Goal: Task Accomplishment & Management: Manage account settings

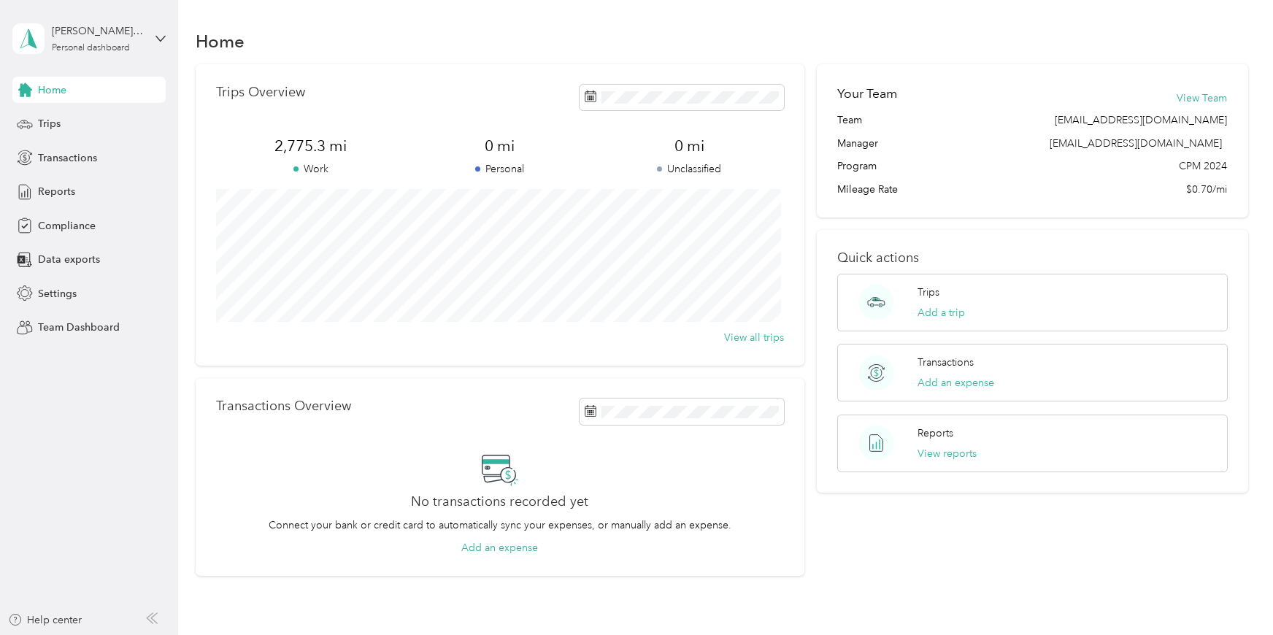
click at [109, 531] on aside "[PERSON_NAME] [PERSON_NAME]. [PERSON_NAME] Personal dashboard Home Trips Transa…" at bounding box center [89, 317] width 178 height 635
click at [82, 132] on div "Trips" at bounding box center [88, 124] width 153 height 26
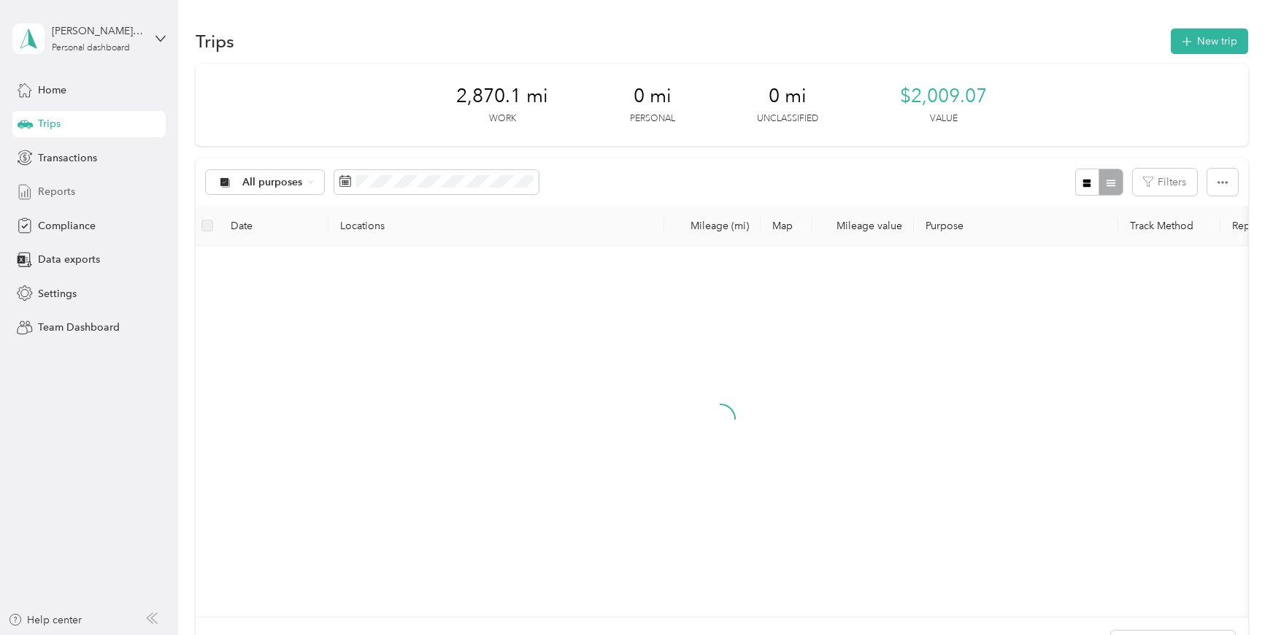
click at [46, 196] on span "Reports" at bounding box center [56, 191] width 37 height 15
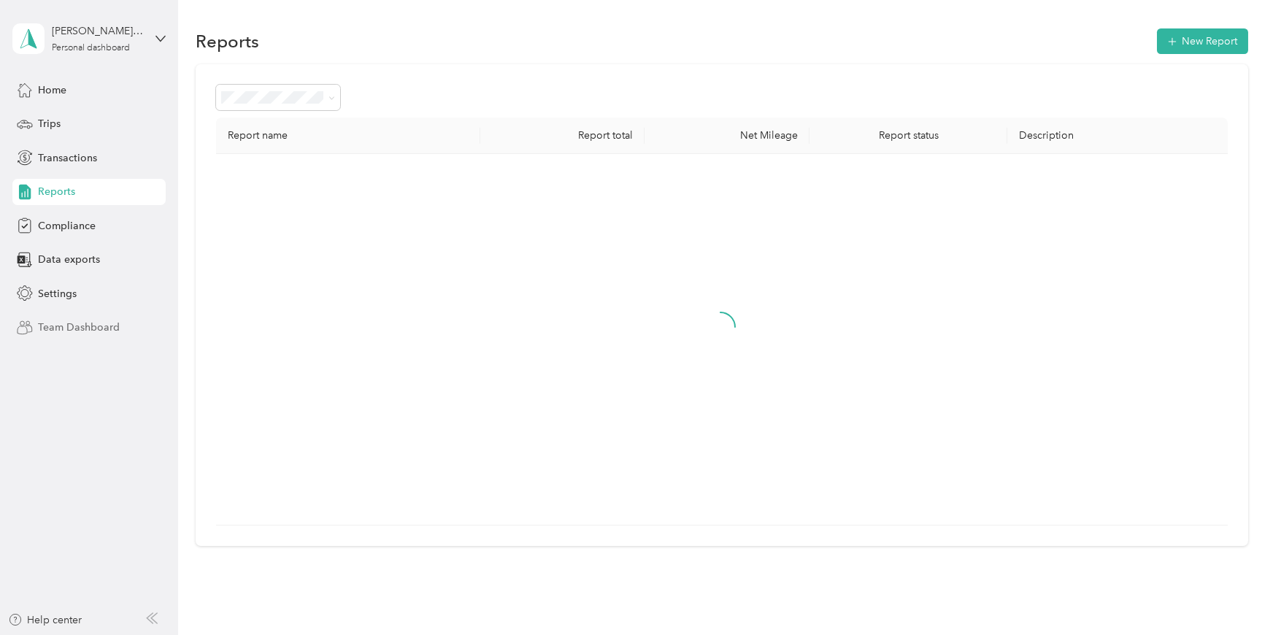
click at [93, 328] on span "Team Dashboard" at bounding box center [79, 327] width 82 height 15
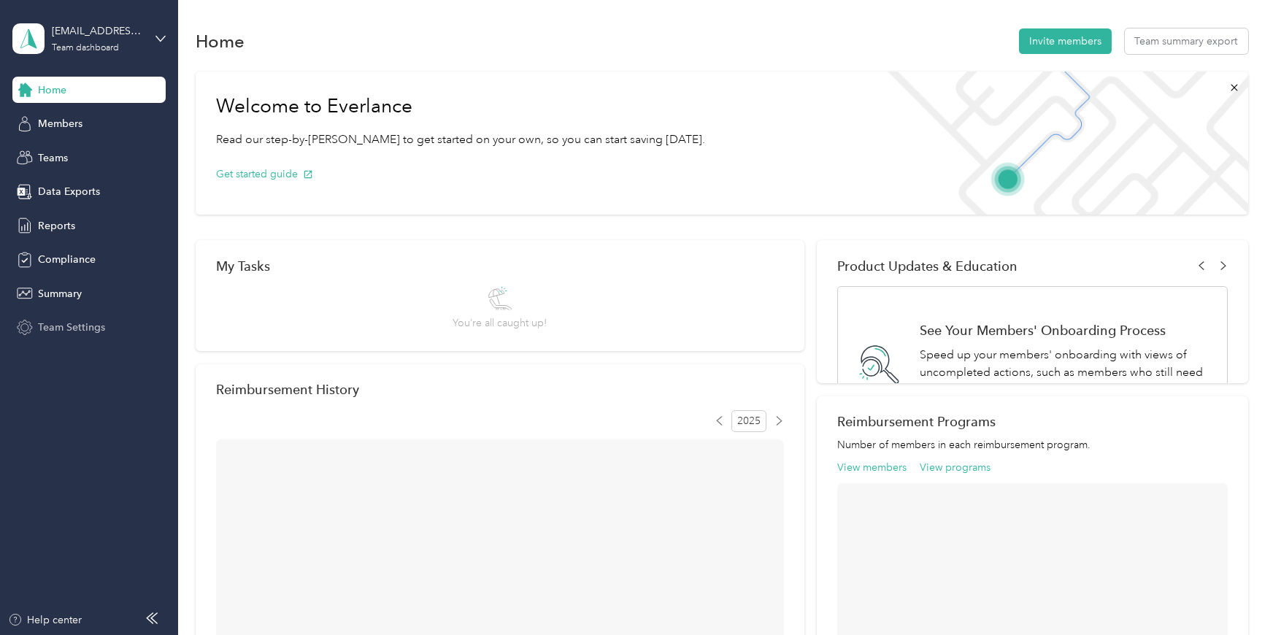
click at [87, 326] on span "Team Settings" at bounding box center [71, 327] width 67 height 15
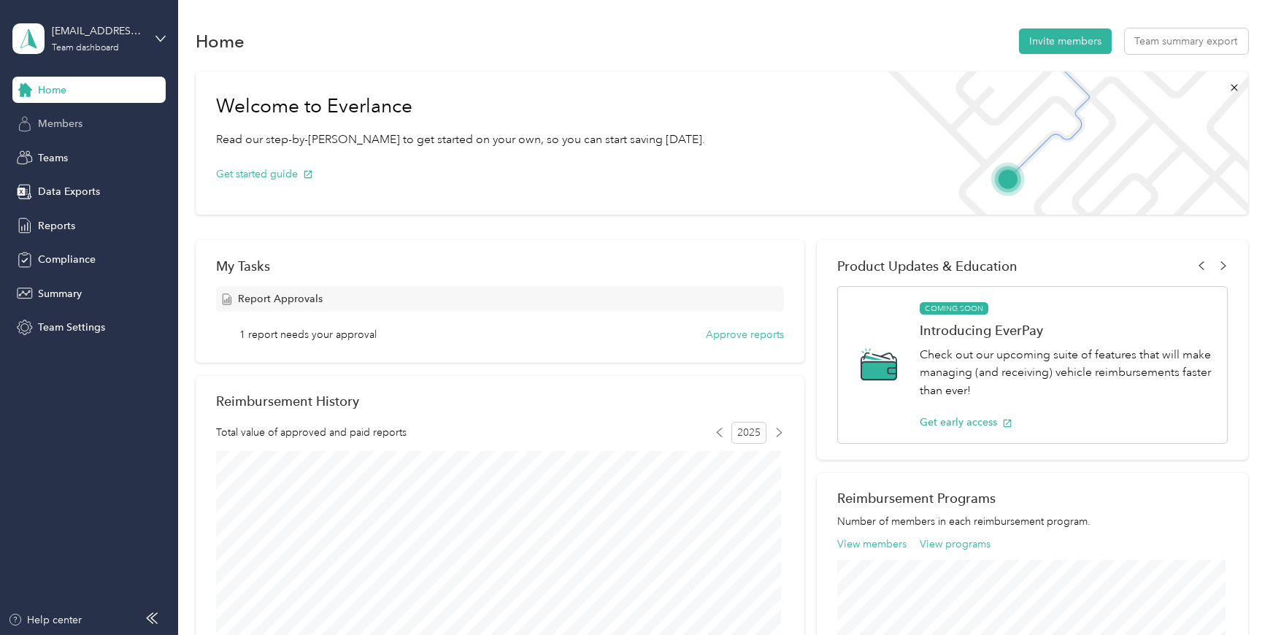
click at [66, 128] on span "Members" at bounding box center [60, 123] width 45 height 15
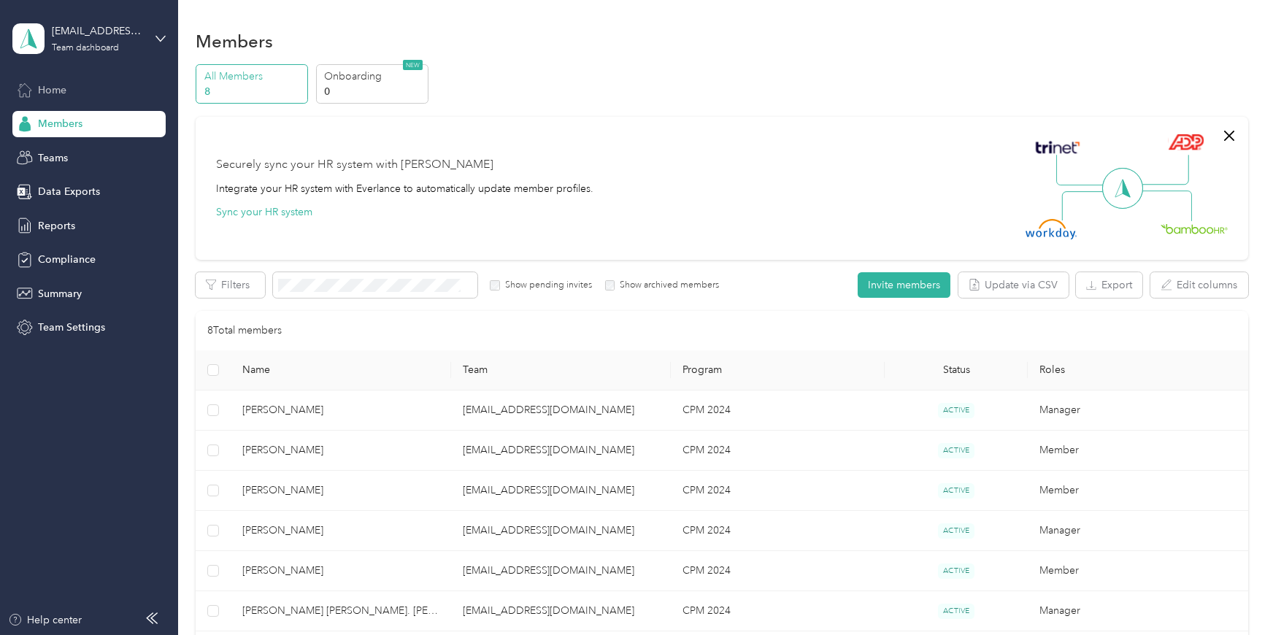
click at [91, 99] on div "Home" at bounding box center [88, 90] width 153 height 26
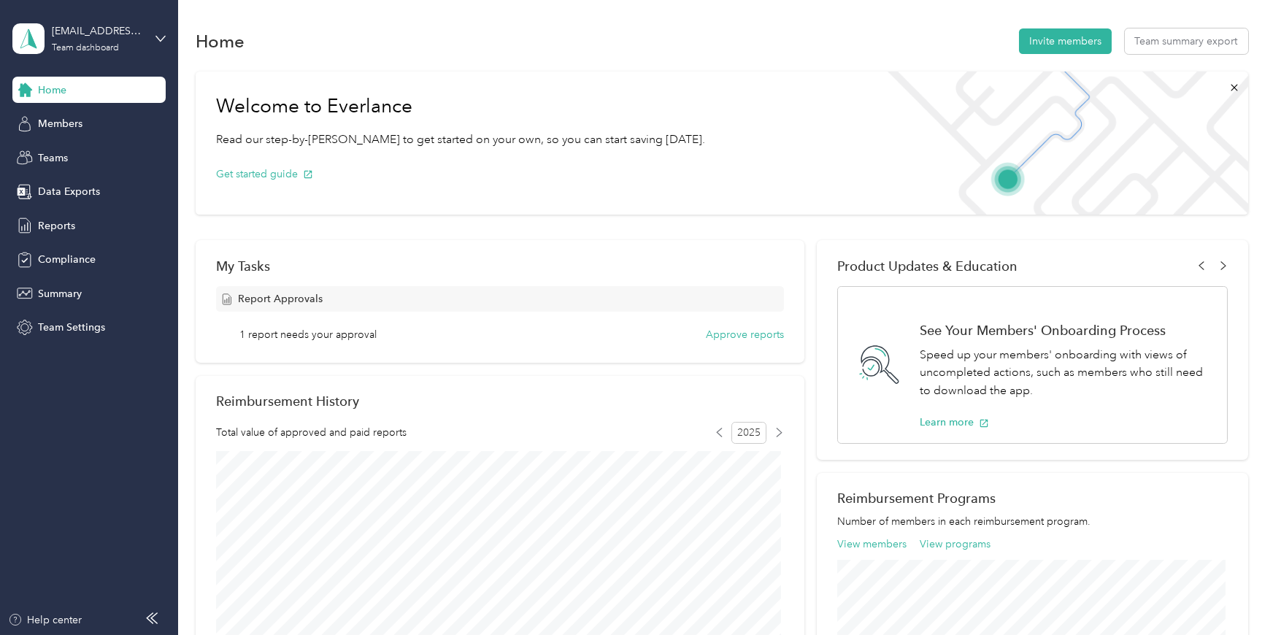
click at [288, 329] on span "1 report needs your approval" at bounding box center [307, 334] width 137 height 15
click at [759, 328] on button "Approve reports" at bounding box center [745, 334] width 78 height 15
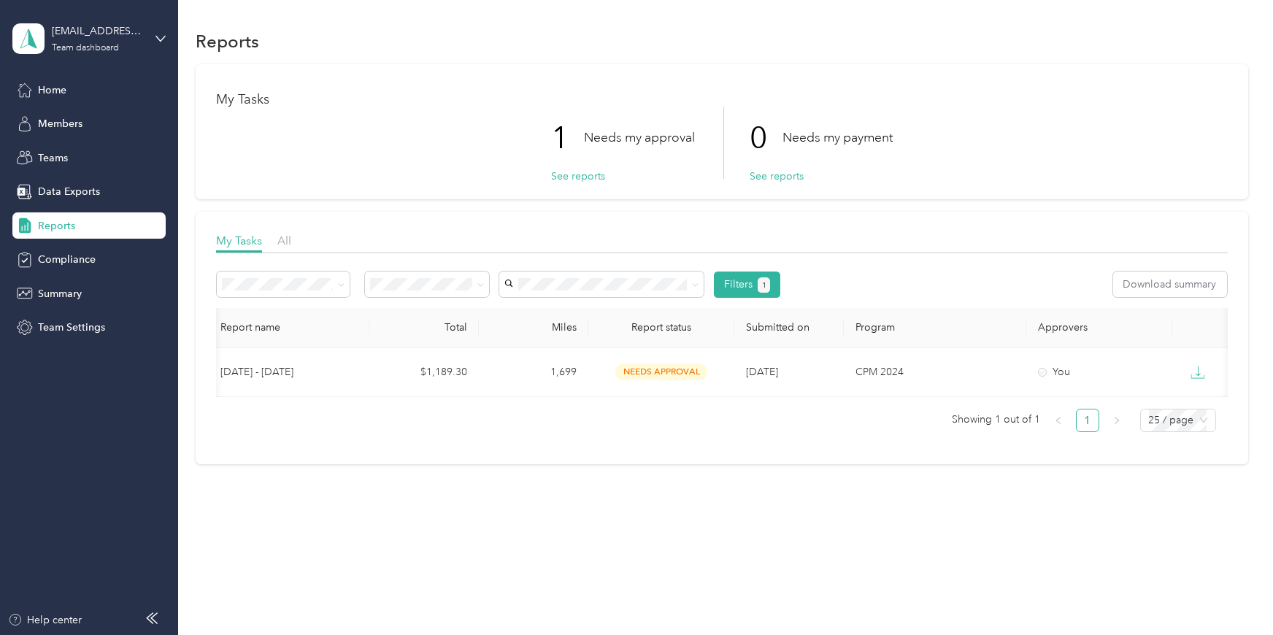
scroll to position [0, 194]
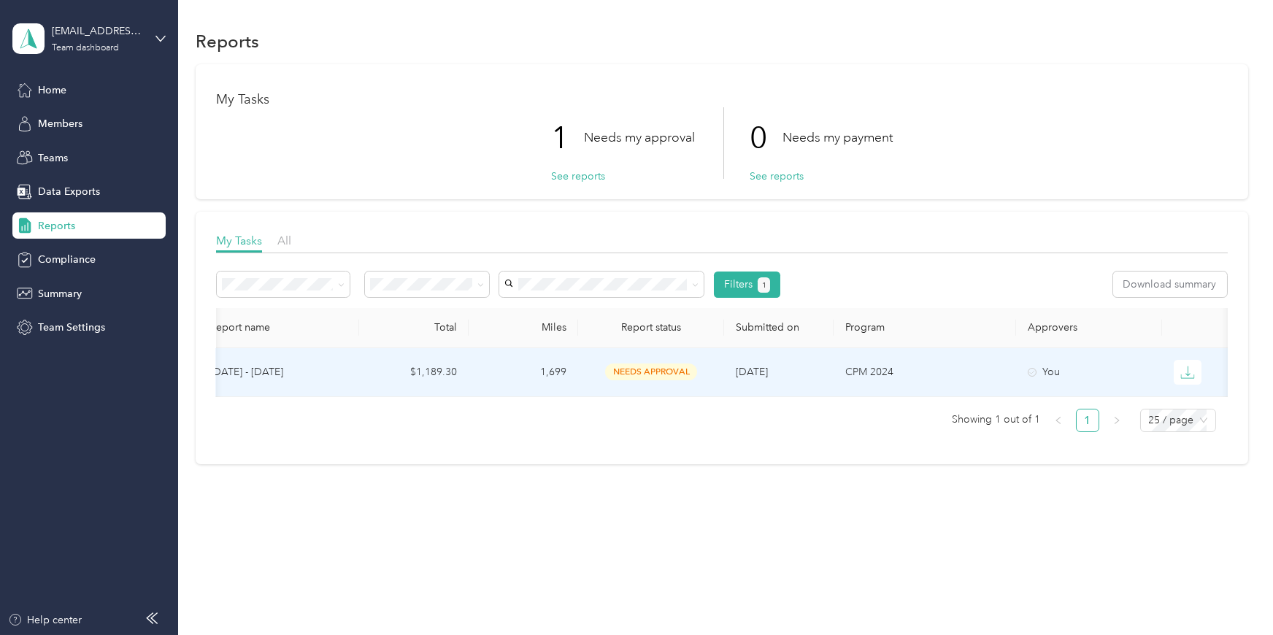
click at [675, 372] on span "needs approval" at bounding box center [651, 372] width 92 height 17
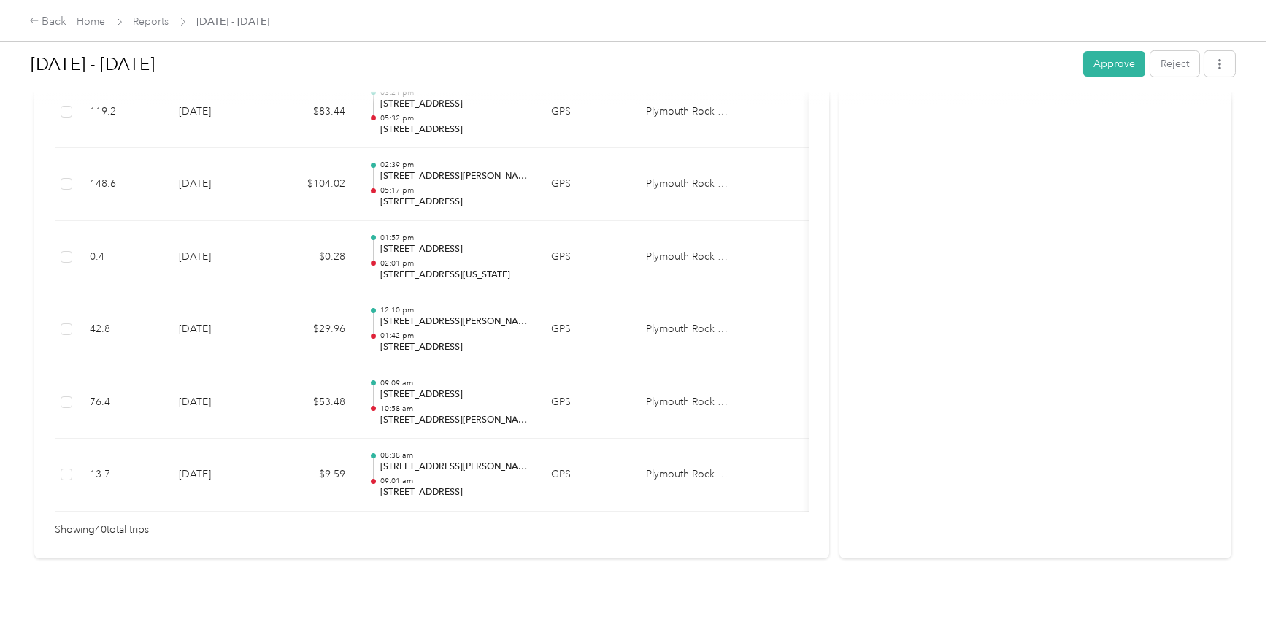
scroll to position [2938, 0]
click at [1116, 66] on button "Approve" at bounding box center [1114, 64] width 62 height 26
